Goal: Task Accomplishment & Management: Manage account settings

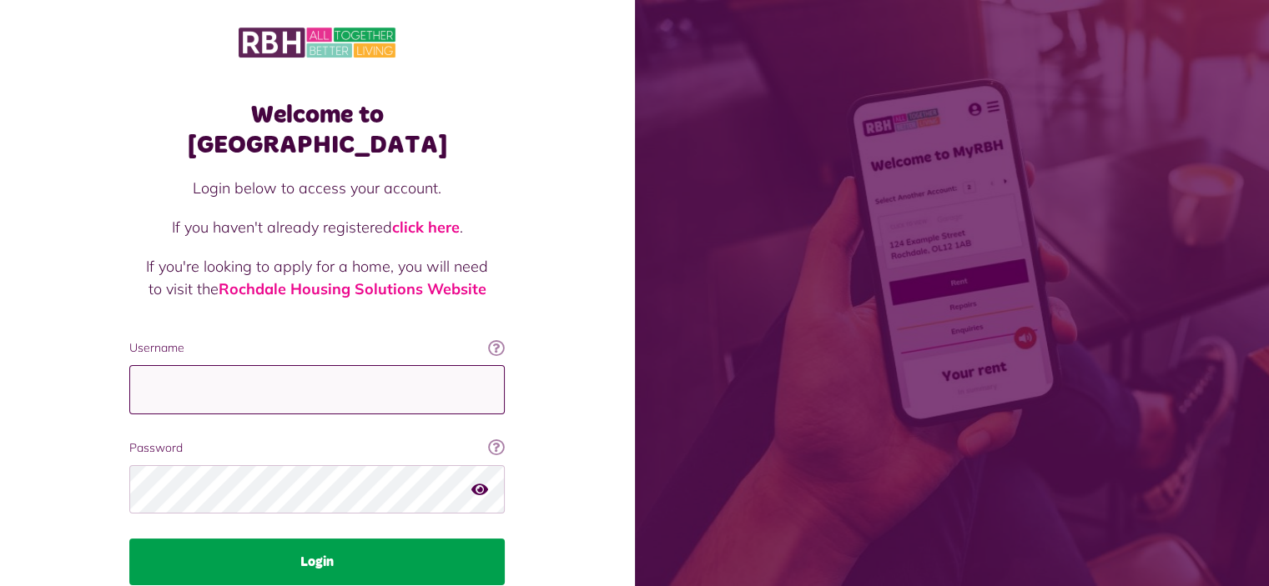
type input "**********"
click at [331, 539] on button "Login" at bounding box center [316, 562] width 375 height 47
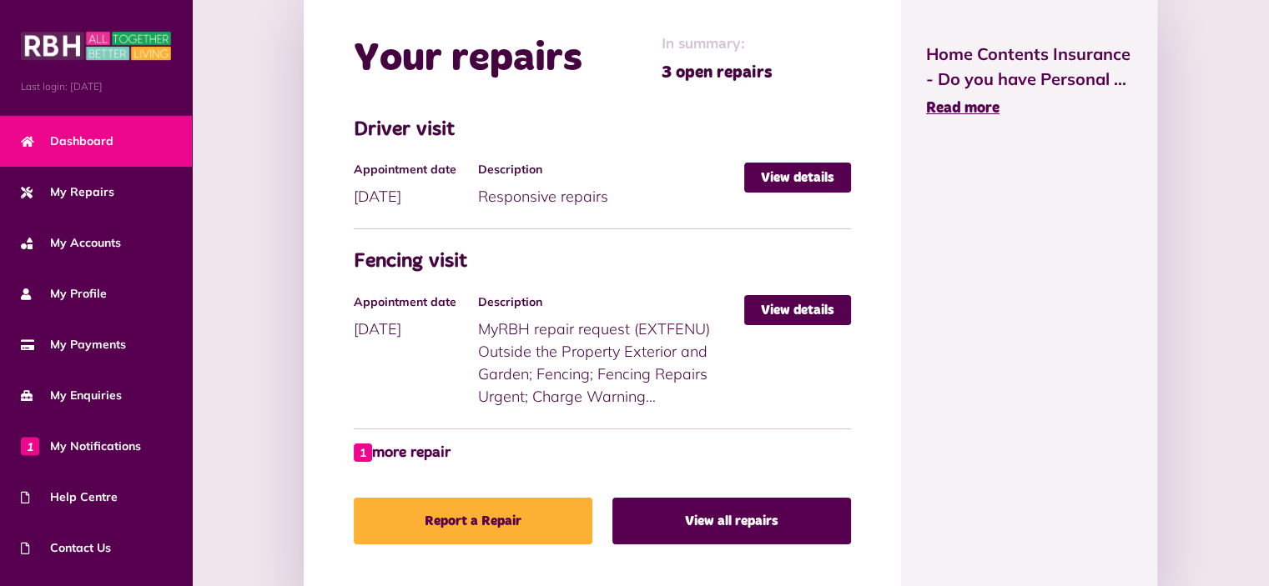
scroll to position [917, 0]
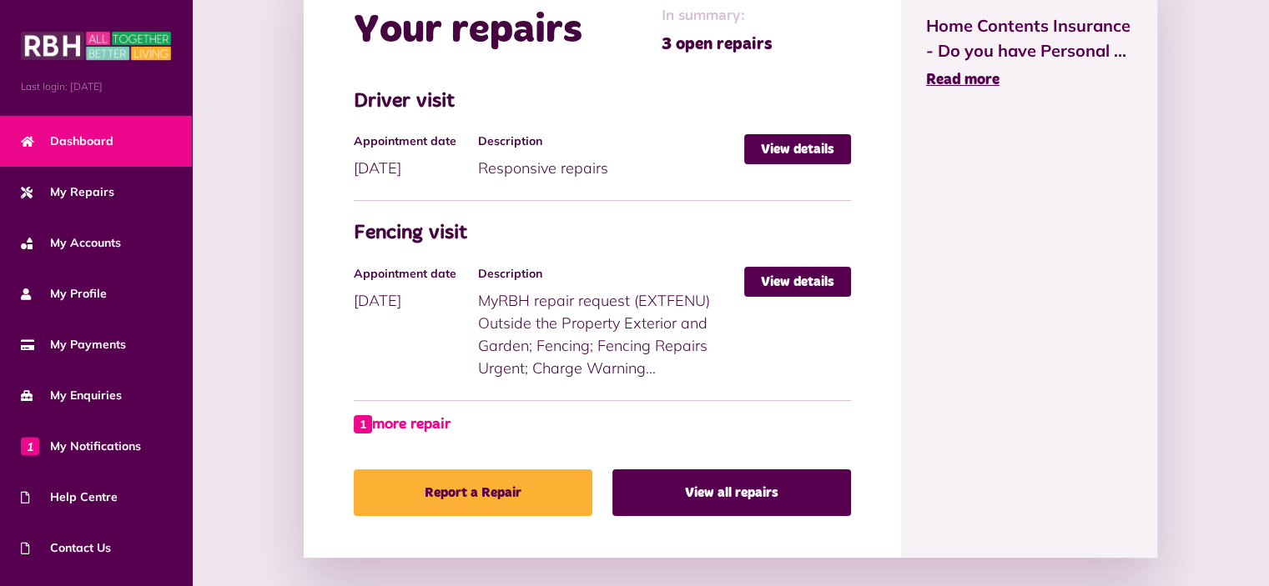
click at [354, 414] on link "1 more repair" at bounding box center [402, 425] width 97 height 23
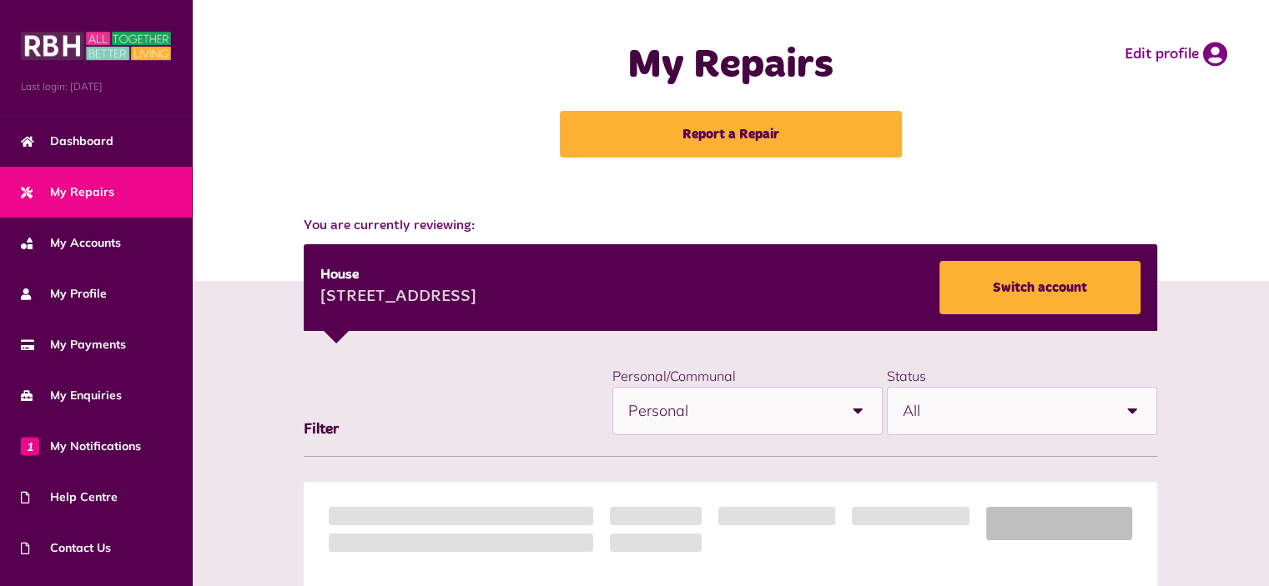
drag, startPoint x: 0, startPoint y: 0, endPoint x: 304, endPoint y: 376, distance: 483.9
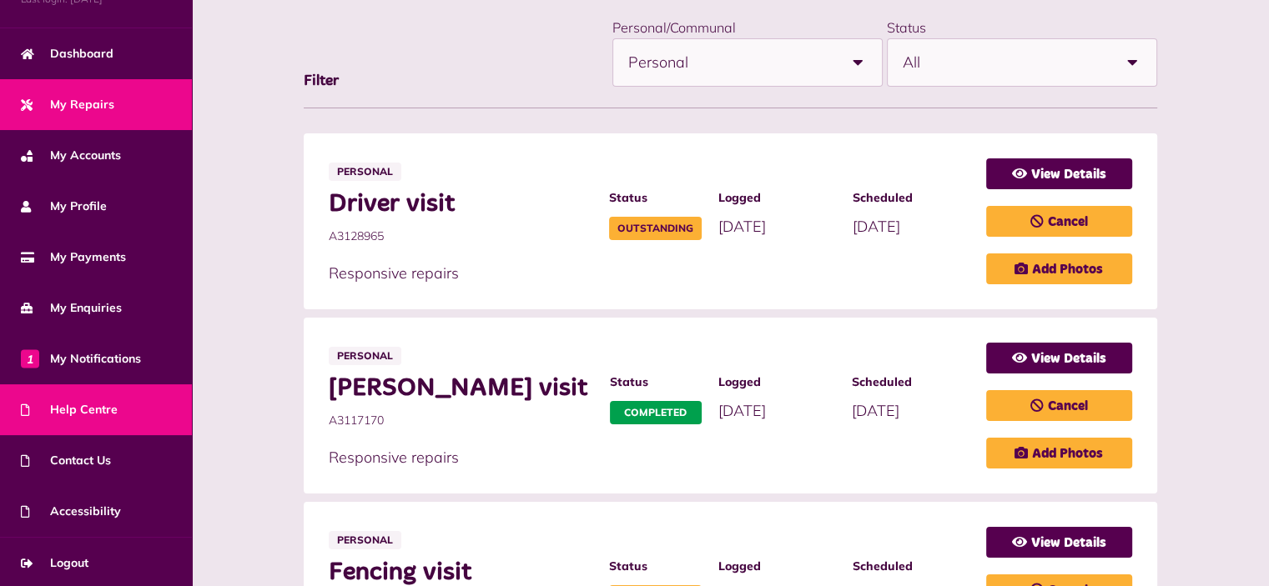
scroll to position [350, 0]
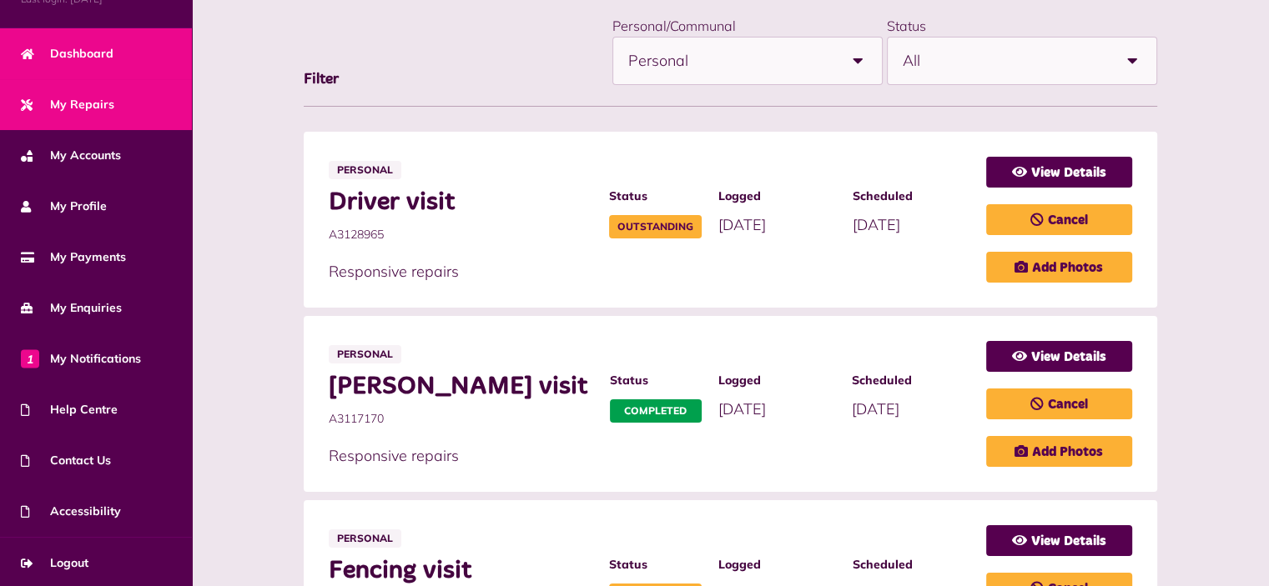
click at [84, 52] on span "Dashboard" at bounding box center [67, 54] width 93 height 18
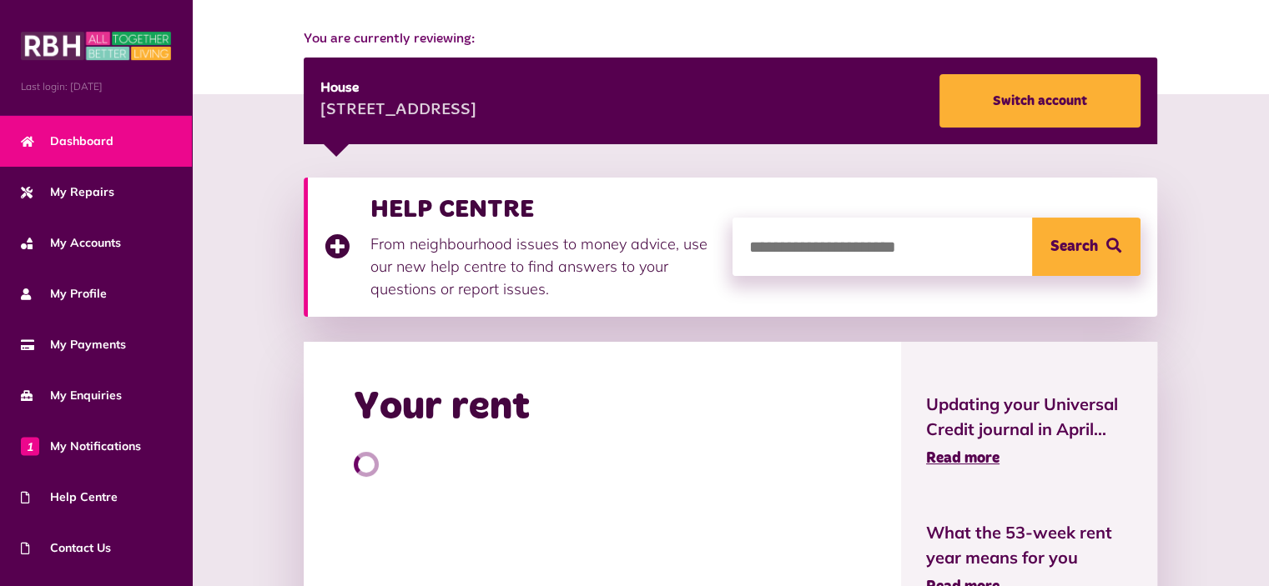
scroll to position [267, 0]
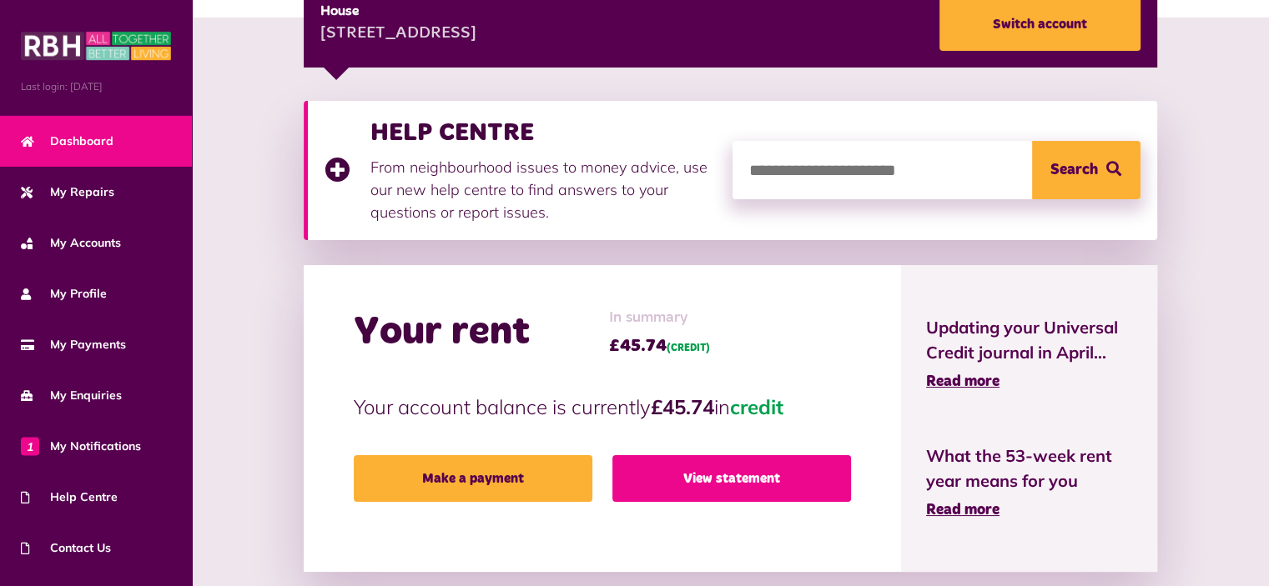
click at [718, 455] on link "View statement" at bounding box center [731, 478] width 239 height 47
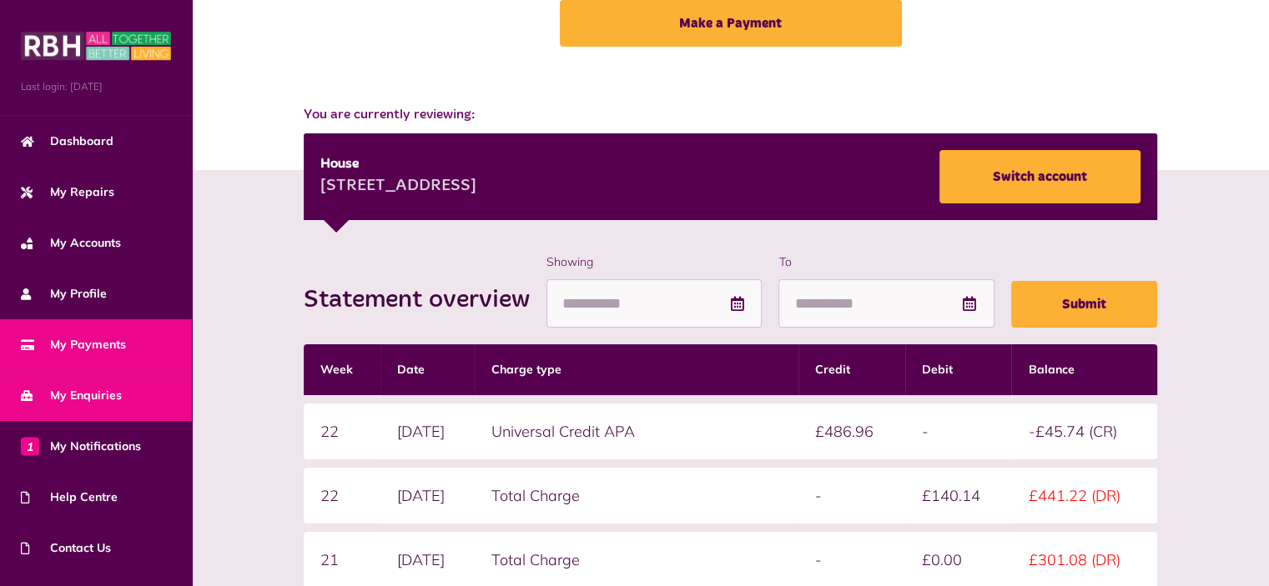
scroll to position [88, 0]
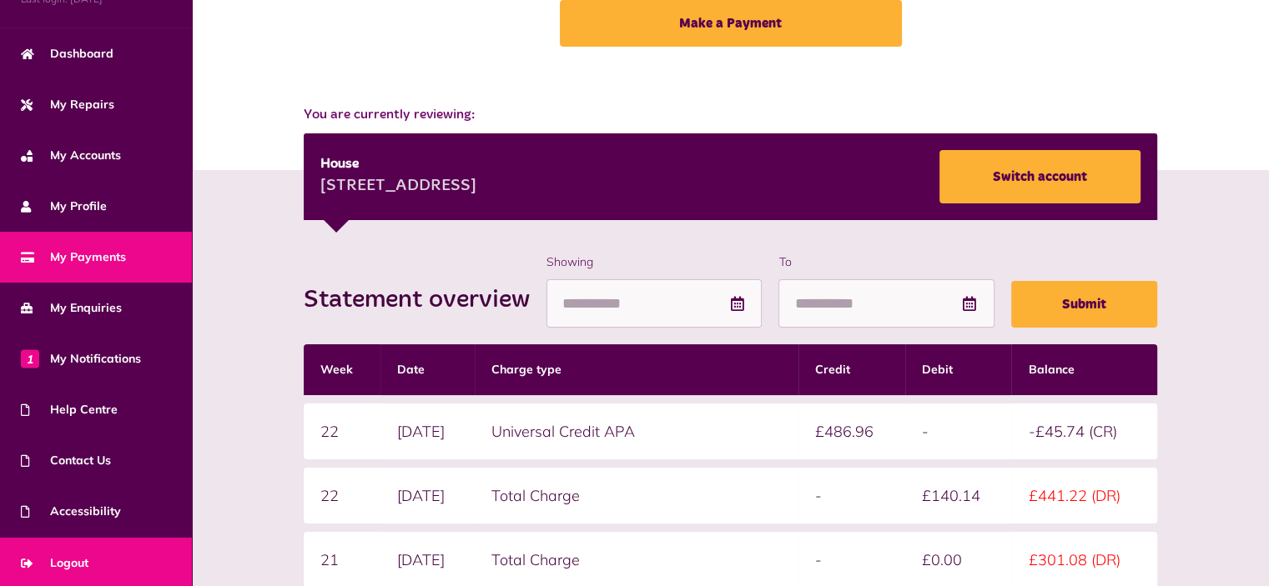
click at [75, 555] on span "Logout" at bounding box center [55, 564] width 68 height 18
